Goal: Book appointment/travel/reservation

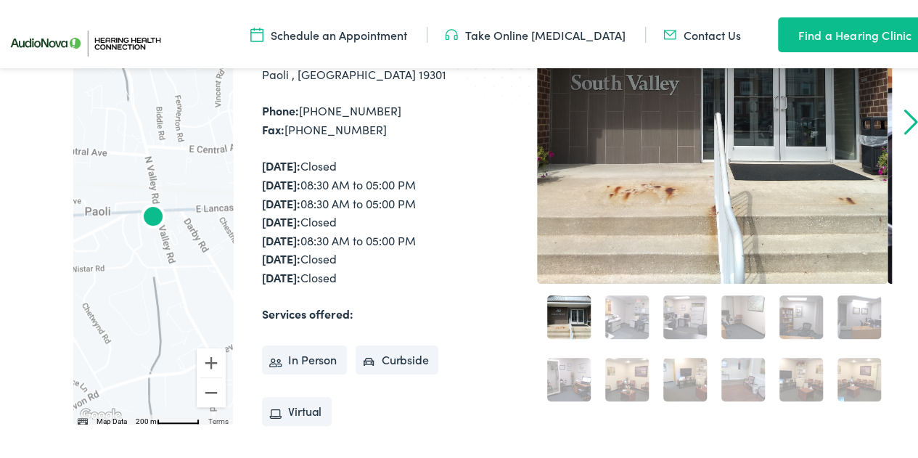
scroll to position [435, 0]
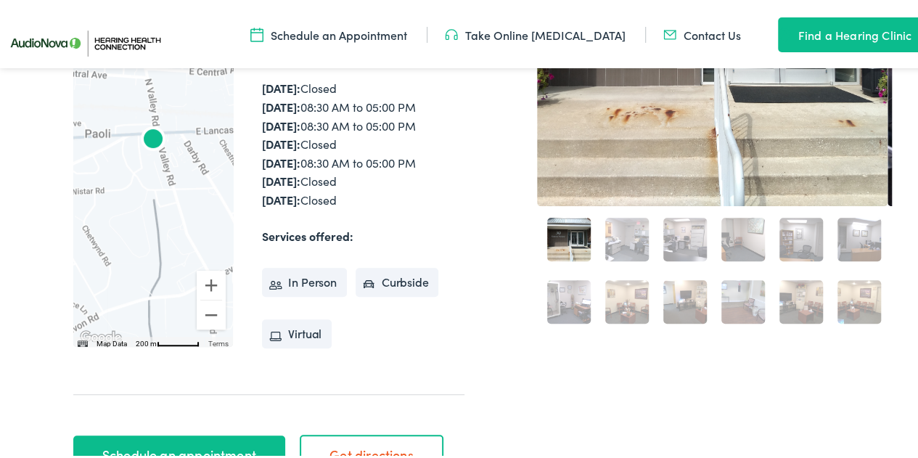
click at [789, 239] on link "5" at bounding box center [801, 237] width 44 height 44
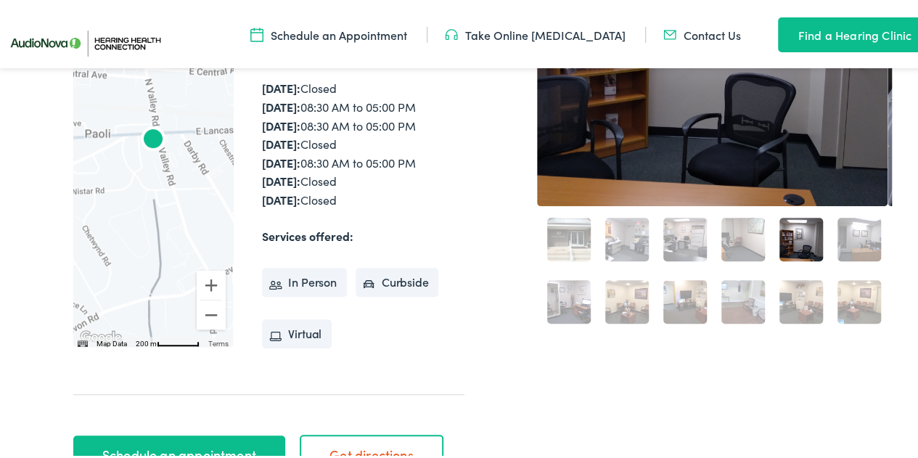
click at [846, 303] on link "12" at bounding box center [859, 299] width 44 height 44
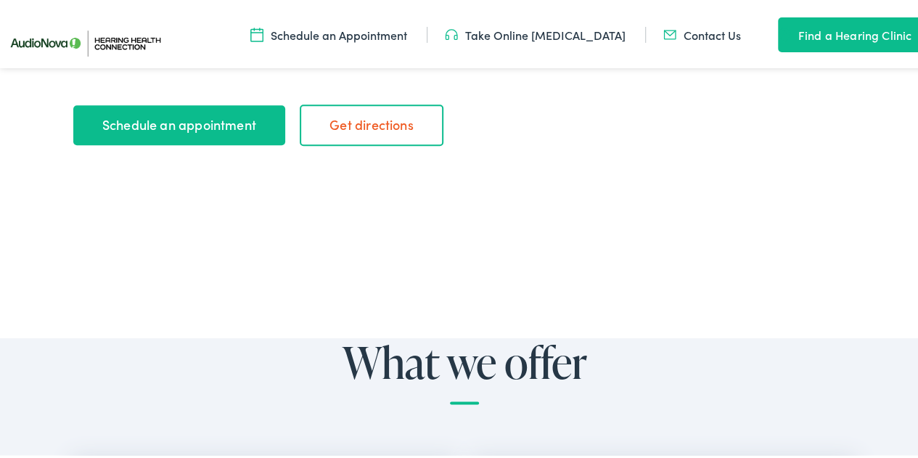
scroll to position [725, 0]
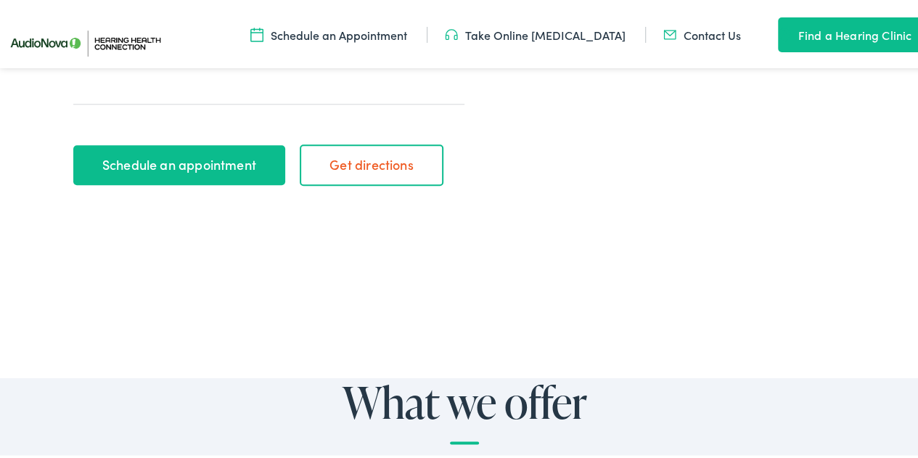
click at [173, 166] on link "Schedule an appointment" at bounding box center [178, 162] width 211 height 41
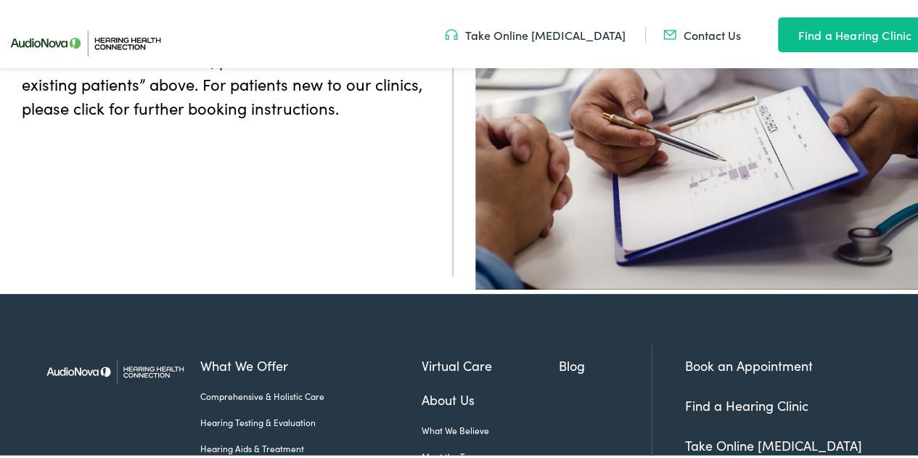
scroll to position [514, 0]
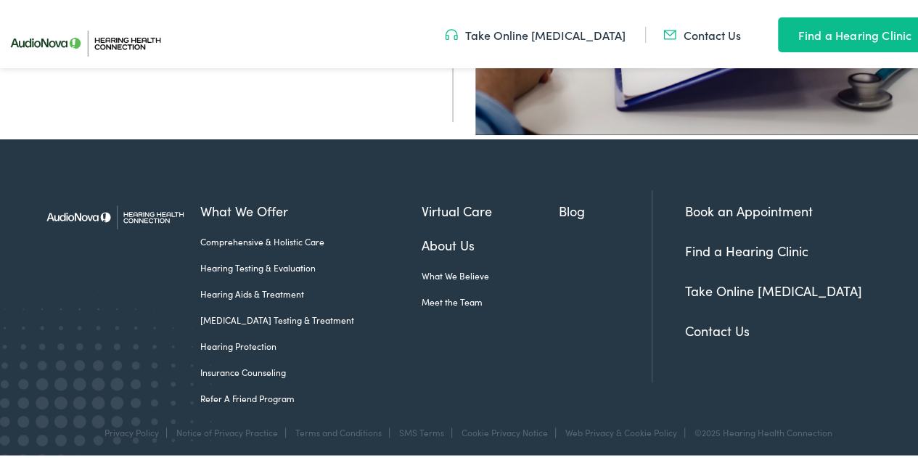
click at [239, 258] on link "Hearing Testing & Evaluation" at bounding box center [310, 264] width 221 height 13
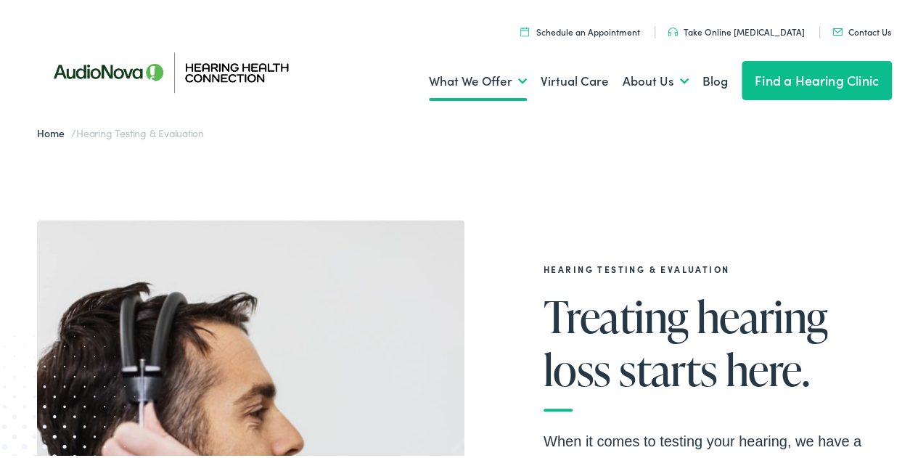
click at [591, 31] on link "Schedule an Appointment" at bounding box center [580, 28] width 120 height 12
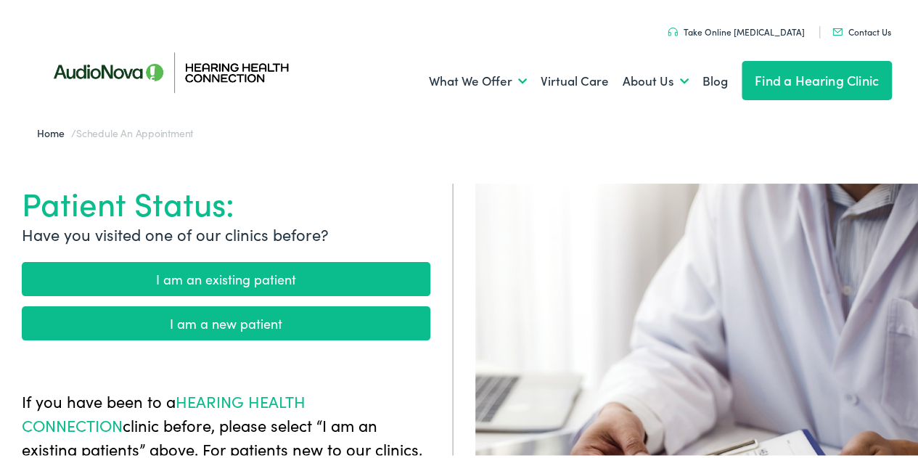
click at [207, 267] on link "I am an existing patient" at bounding box center [226, 276] width 408 height 34
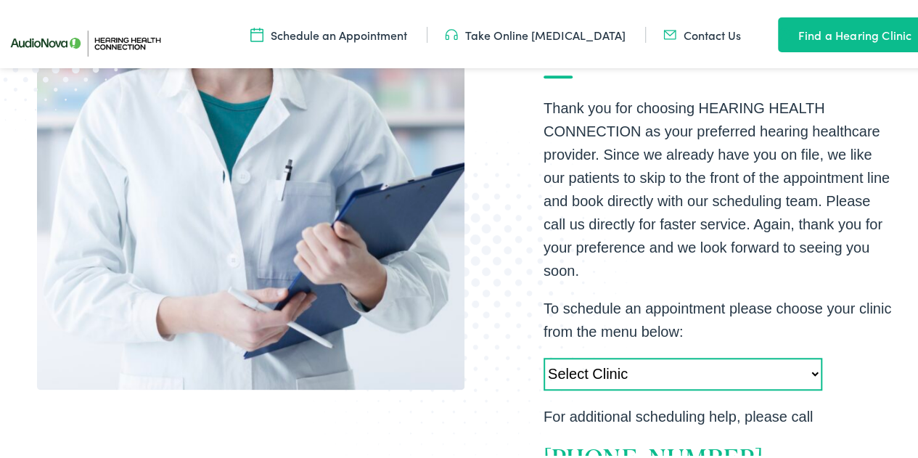
scroll to position [580, 0]
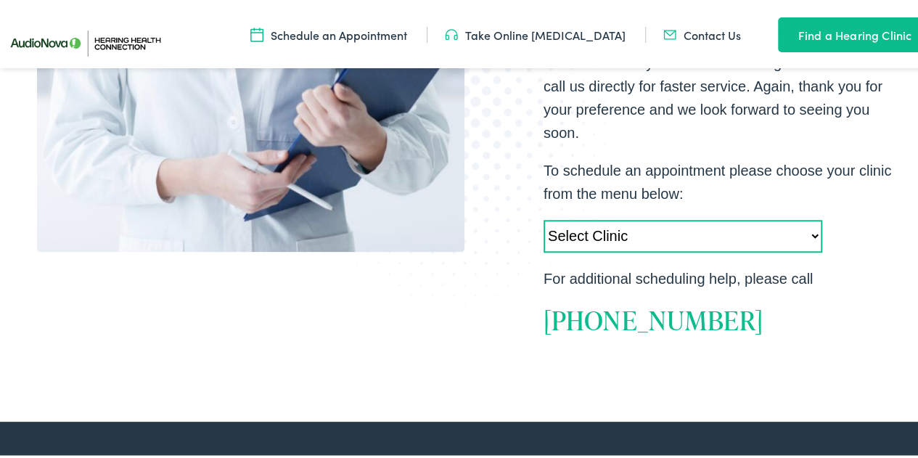
click at [583, 232] on select "Select Clinic Camp Hill-PA-AudioNova 355 N. 21st Street Newtown Square-PA-Audio…" at bounding box center [682, 233] width 279 height 33
select select "https://hhc.alpacaaudiology.com/locations/paoli-pa/"
click at [543, 217] on select "Select Clinic Camp Hill-PA-AudioNova 355 N. 21st Street Newtown Square-PA-Audio…" at bounding box center [682, 233] width 279 height 33
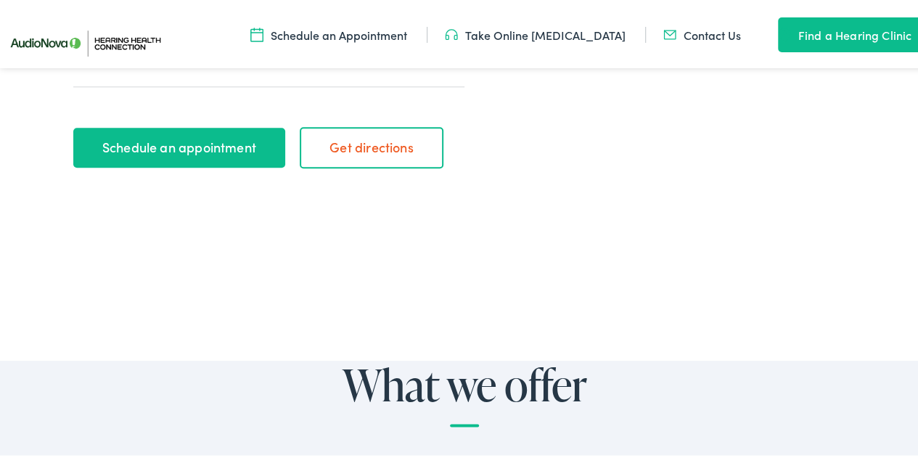
scroll to position [580, 0]
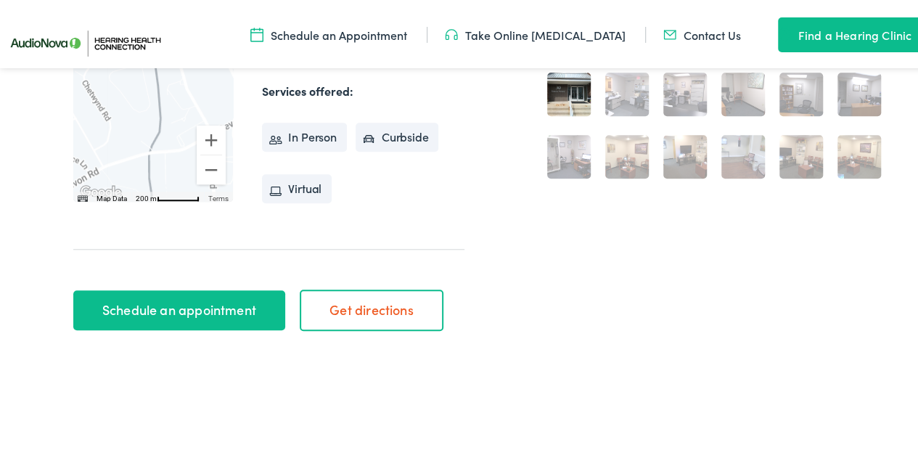
click at [156, 307] on link "Schedule an appointment" at bounding box center [178, 307] width 211 height 41
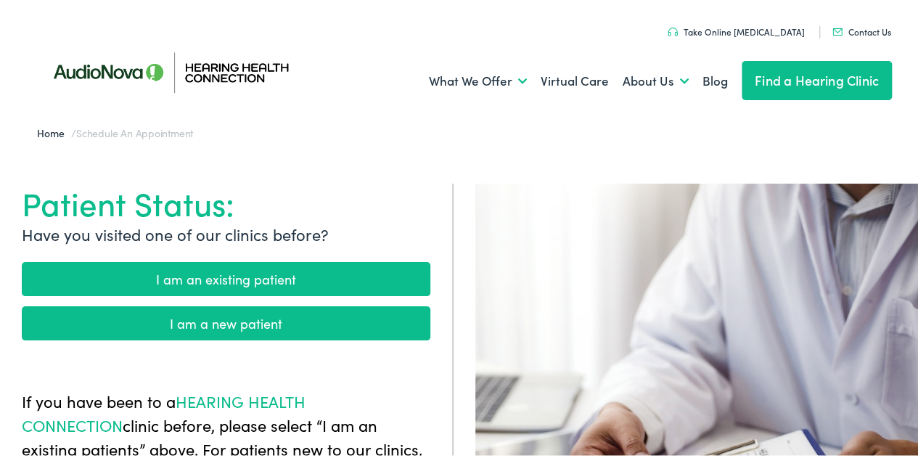
click at [212, 279] on link "I am an existing patient" at bounding box center [226, 276] width 408 height 34
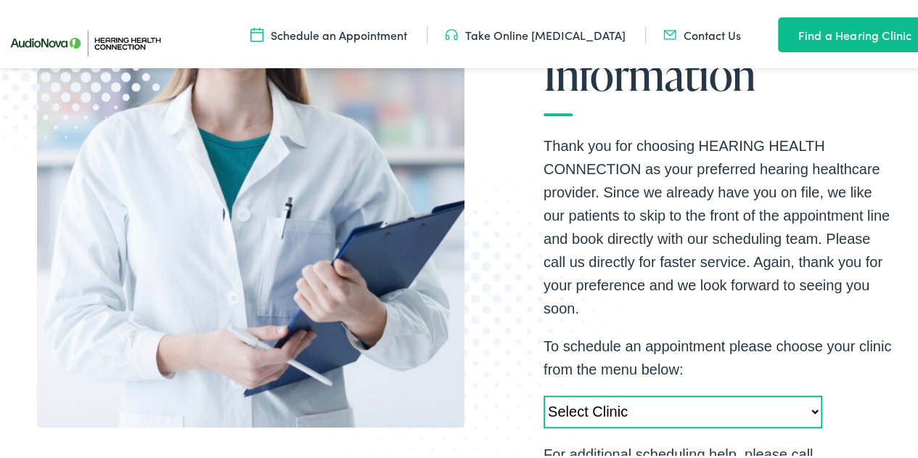
scroll to position [508, 0]
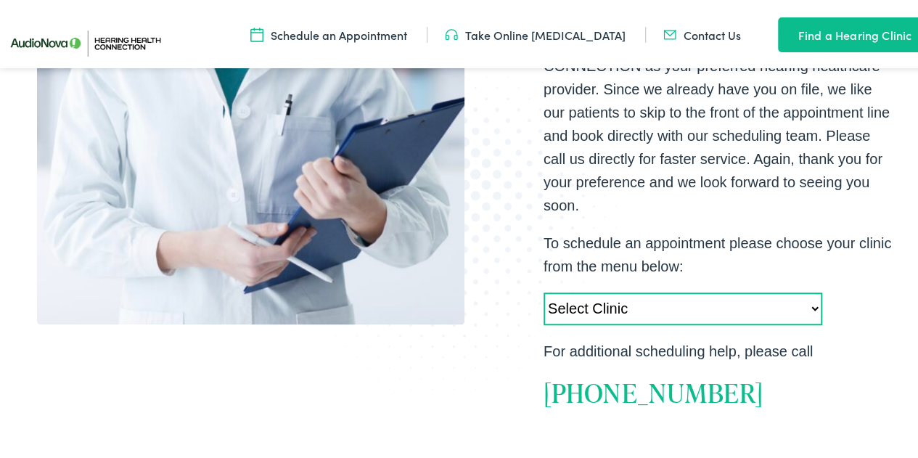
click at [569, 300] on select "Select Clinic Camp Hill-PA-AudioNova 355 N. 21st Street Newtown Square-PA-Audio…" at bounding box center [682, 305] width 279 height 33
select select "https://hhc.alpacaaudiology.com/locations/paoli-pa/"
click at [543, 289] on select "Select Clinic Camp Hill-PA-AudioNova 355 N. 21st Street Newtown Square-PA-Audio…" at bounding box center [682, 305] width 279 height 33
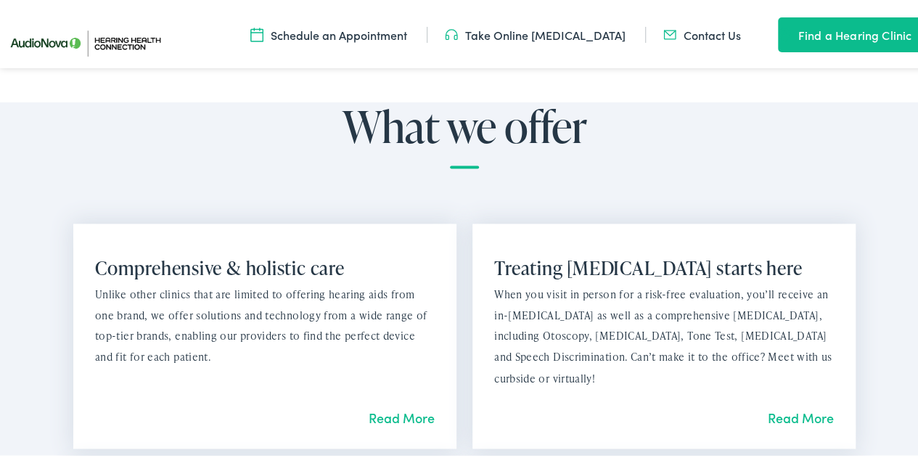
scroll to position [653, 0]
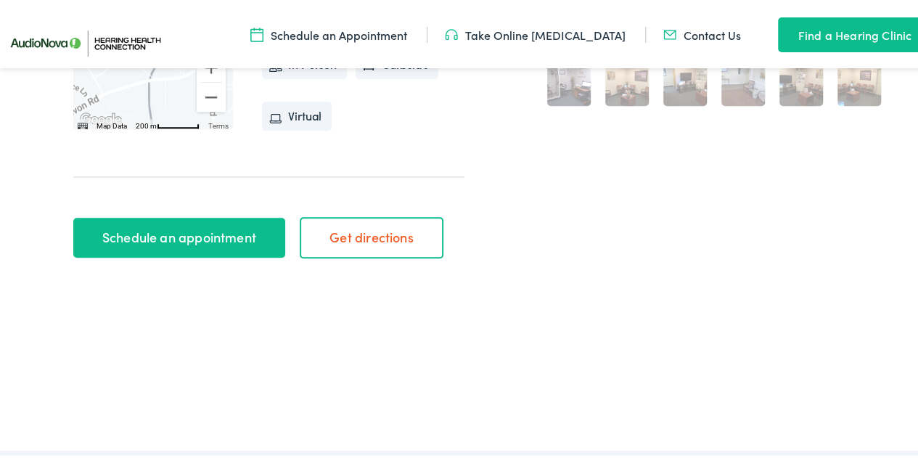
click at [170, 239] on link "Schedule an appointment" at bounding box center [178, 235] width 211 height 41
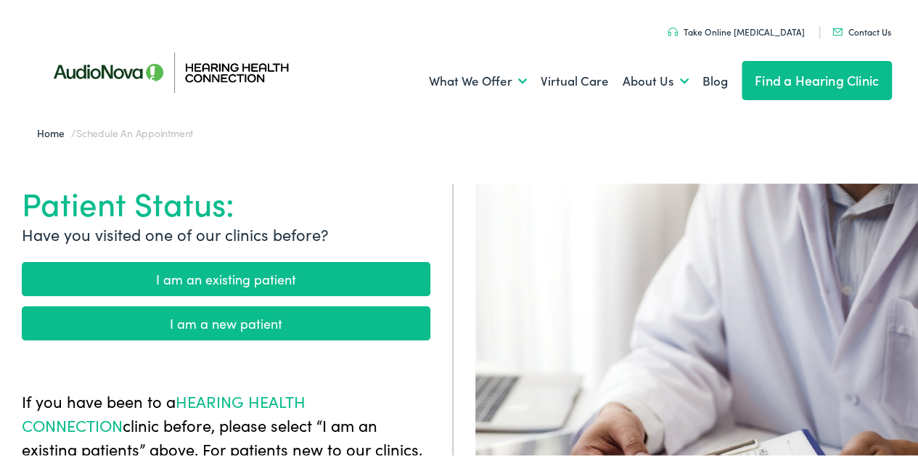
click at [202, 271] on link "I am an existing patient" at bounding box center [226, 276] width 408 height 34
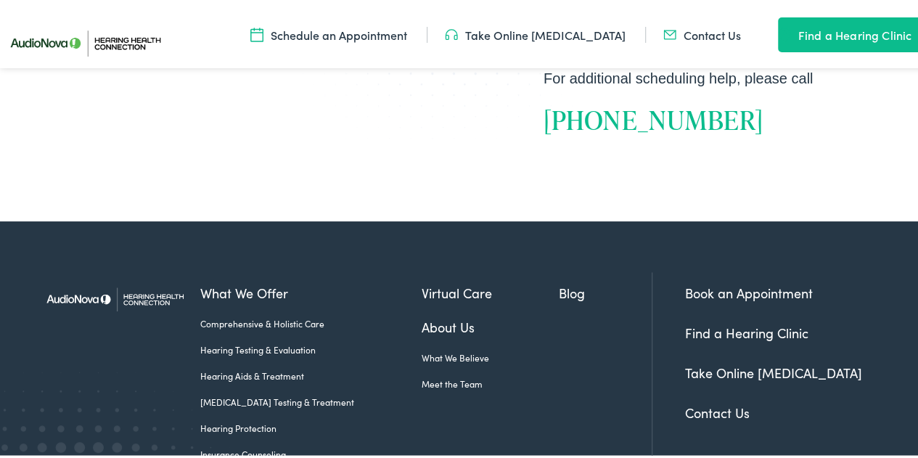
scroll to position [865, 0]
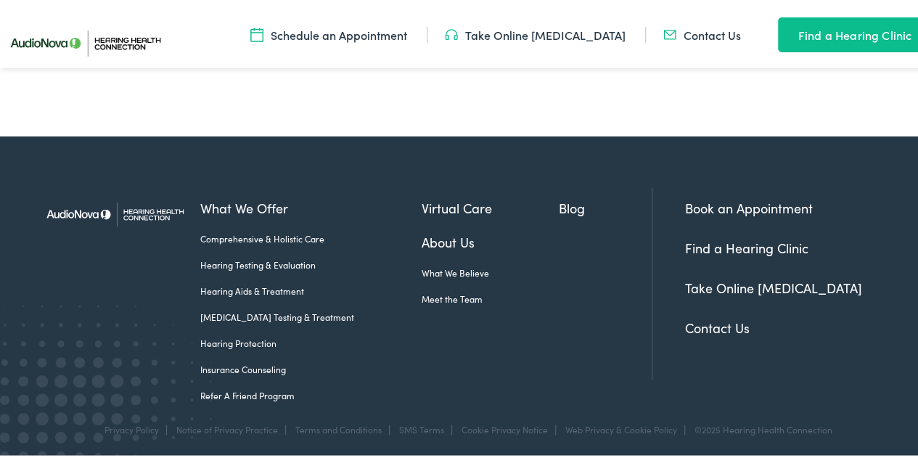
click at [685, 202] on link "Book an Appointment" at bounding box center [749, 205] width 128 height 18
